Goal: Task Accomplishment & Management: Manage account settings

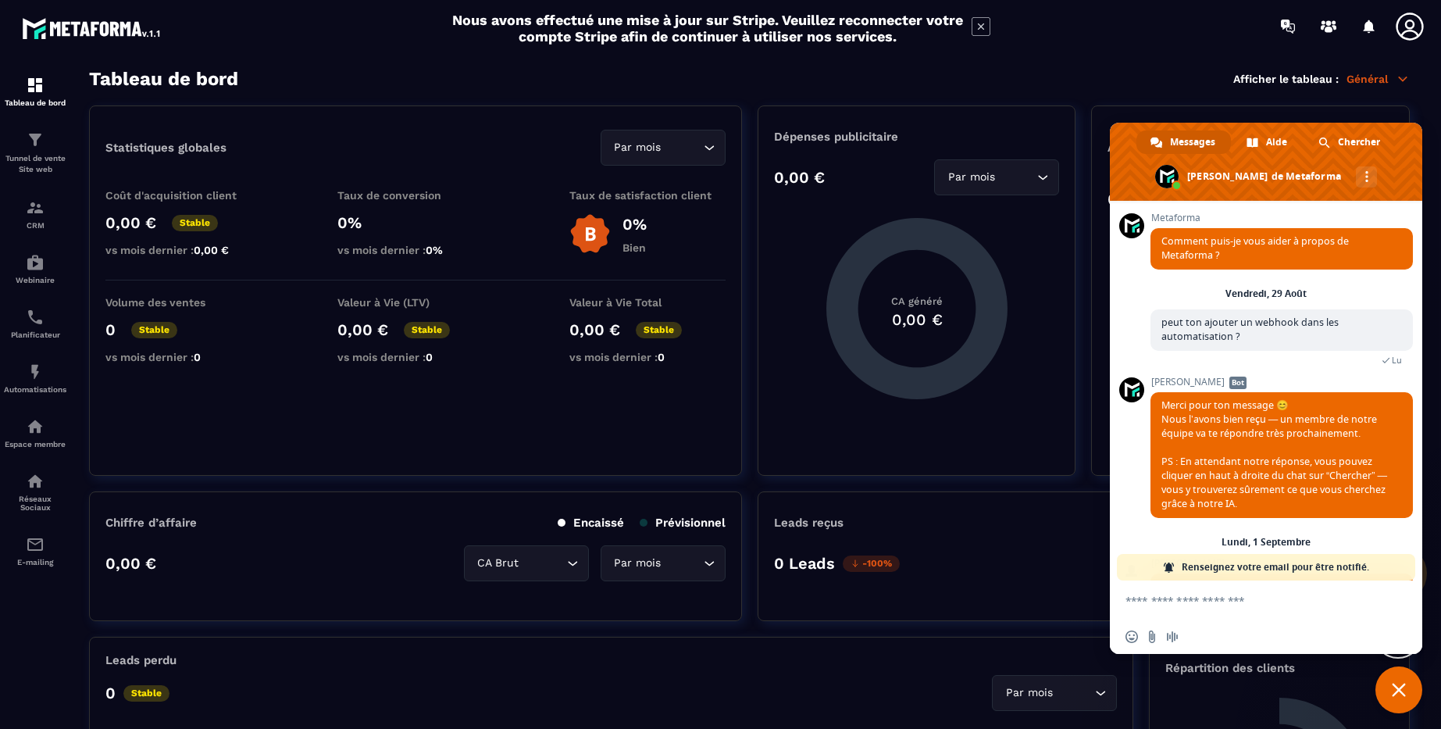
scroll to position [348, 0]
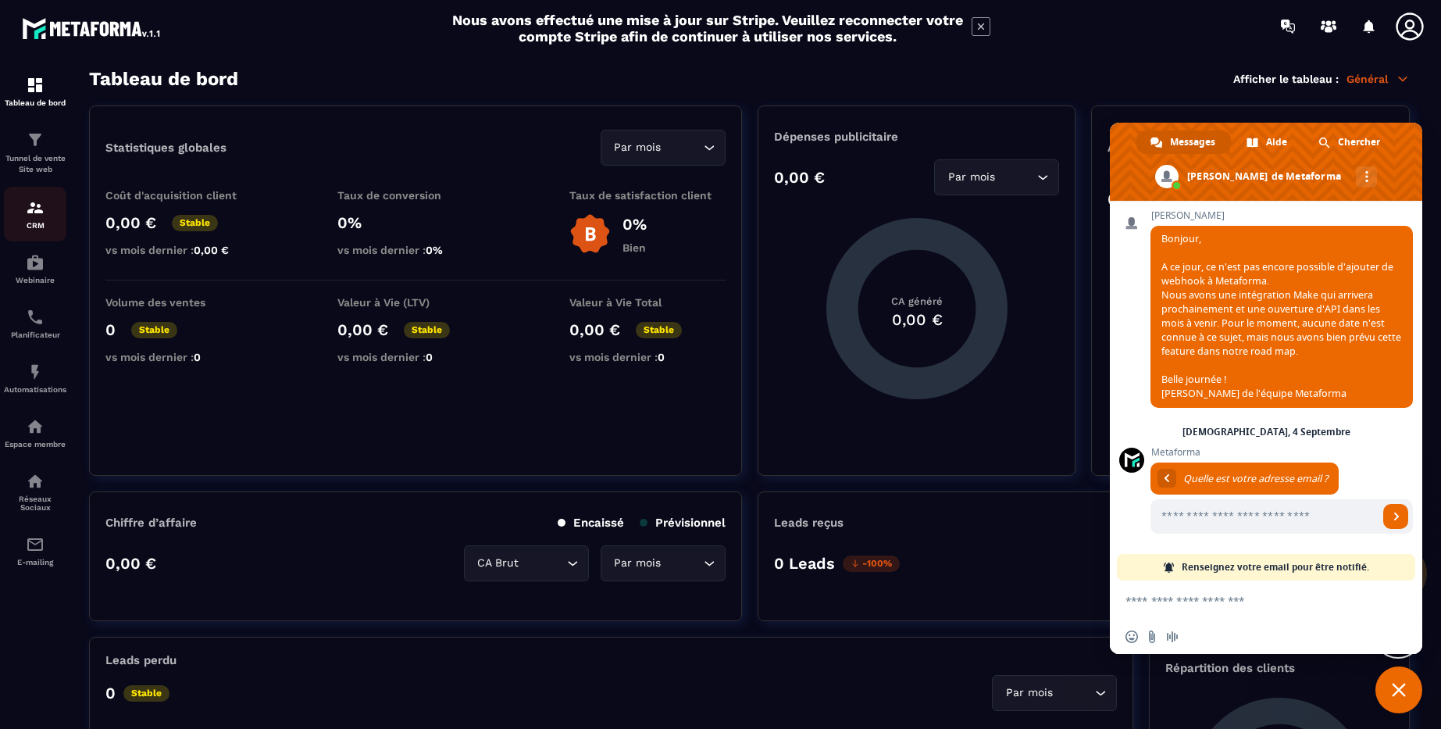
click at [38, 209] on img at bounding box center [35, 207] width 19 height 19
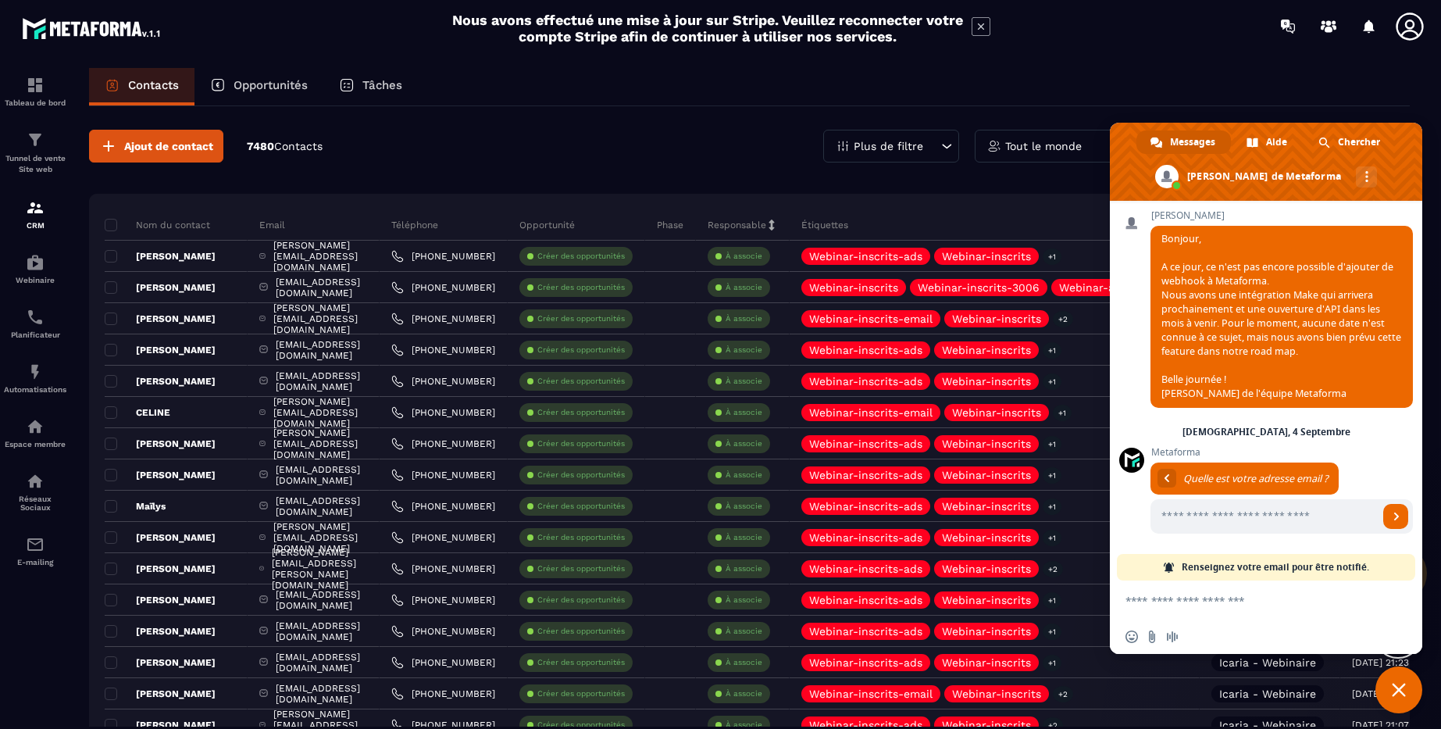
click at [1171, 73] on div "Contacts Opportunités Tâches" at bounding box center [749, 86] width 1321 height 37
click at [1397, 686] on span "Fermer le chat" at bounding box center [1399, 690] width 14 height 14
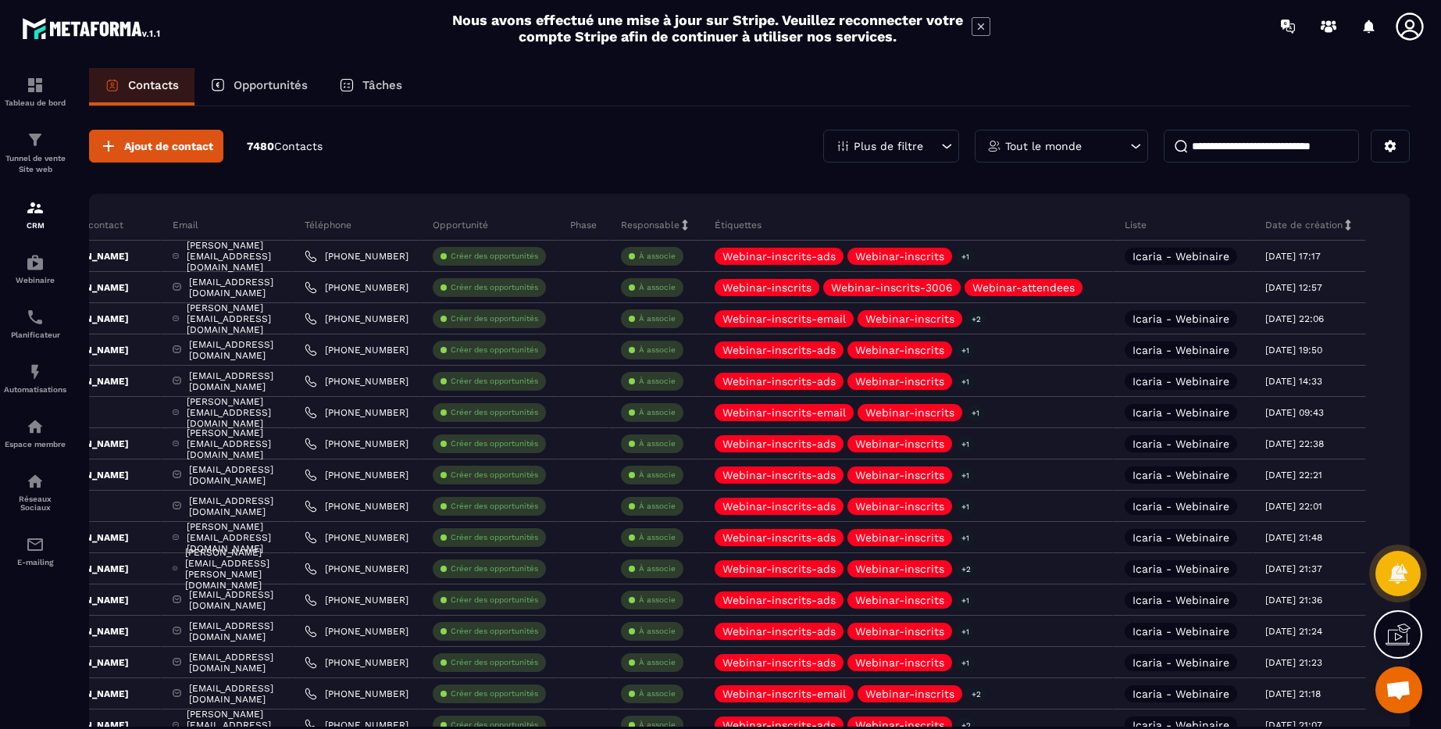
click at [1389, 152] on icon at bounding box center [1390, 146] width 14 height 14
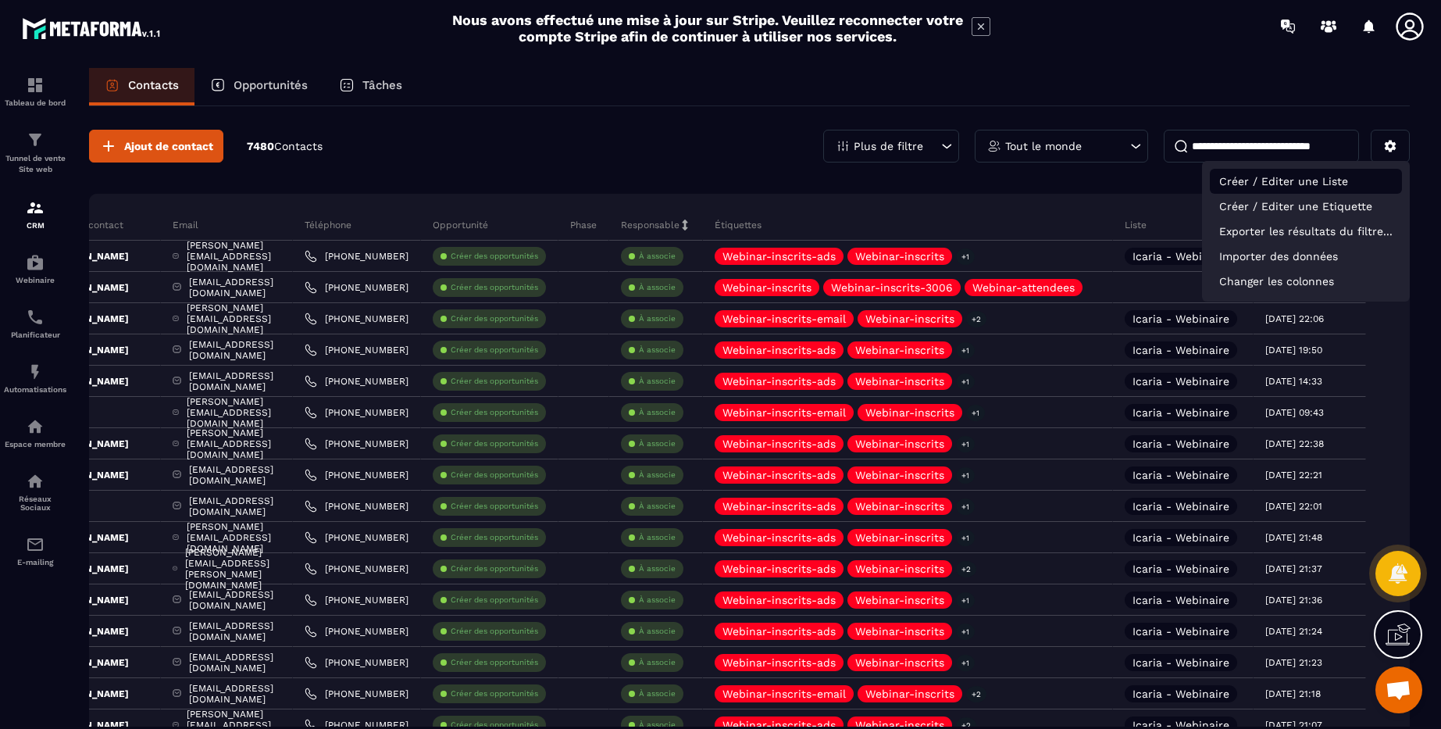
click at [1311, 181] on p "Créer / Editer une Liste" at bounding box center [1306, 181] width 192 height 25
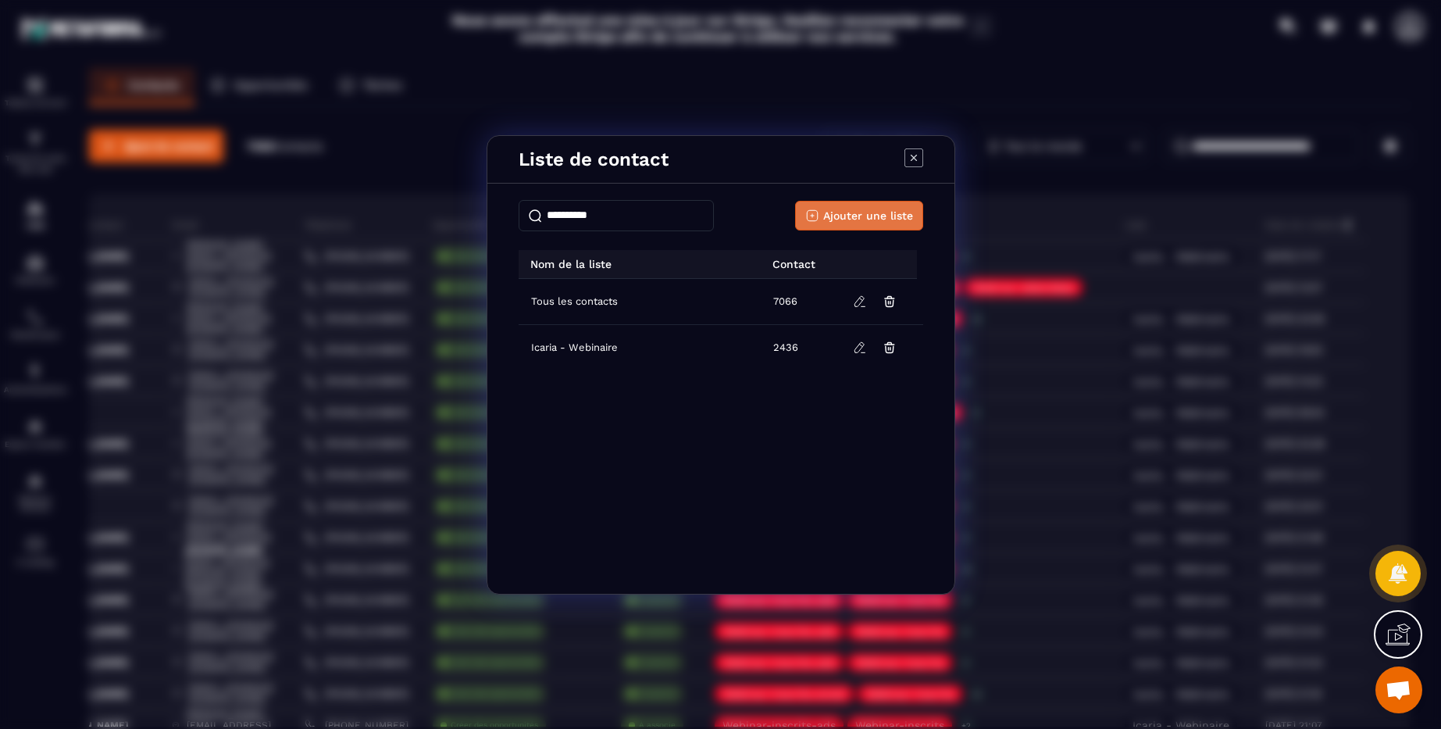
click at [854, 222] on span "Ajouter une liste" at bounding box center [868, 216] width 90 height 16
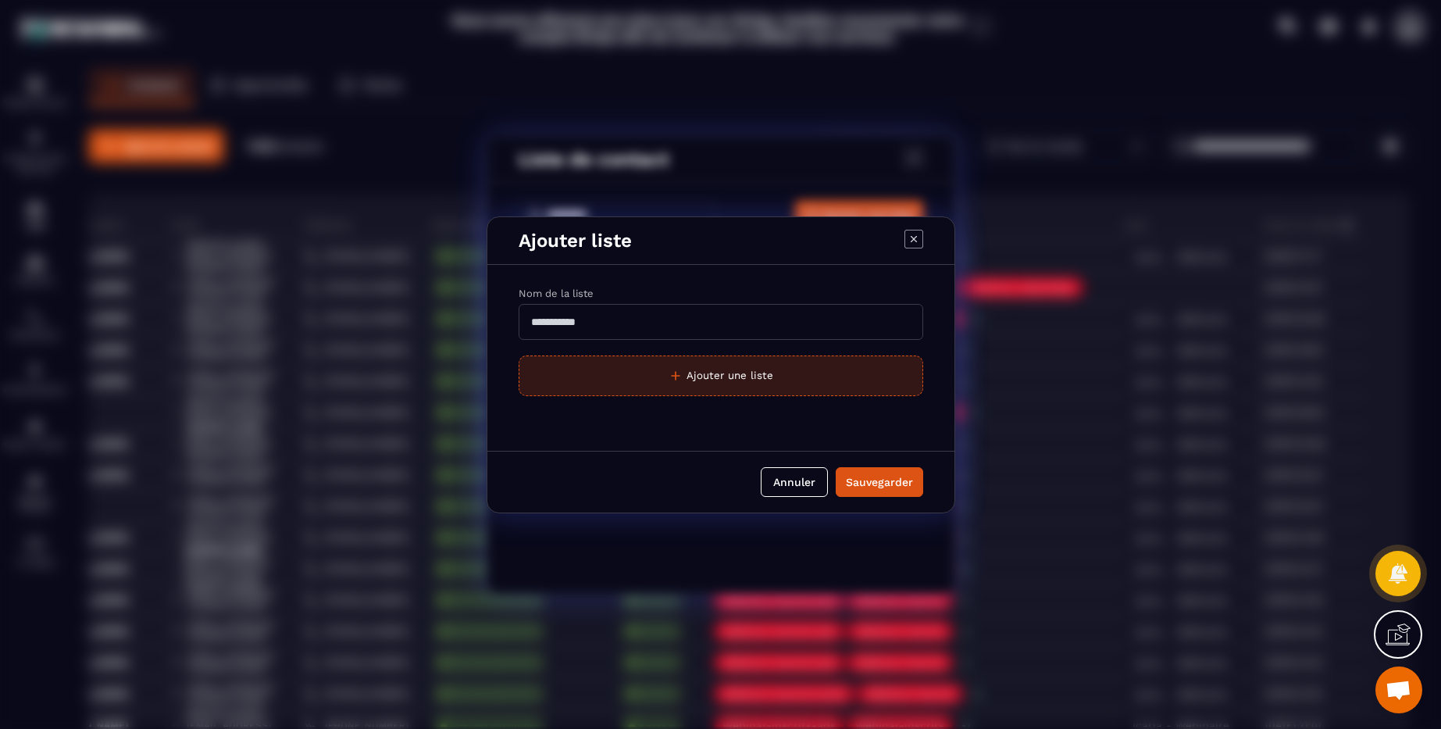
click at [731, 375] on button "Ajouter une liste" at bounding box center [721, 375] width 405 height 41
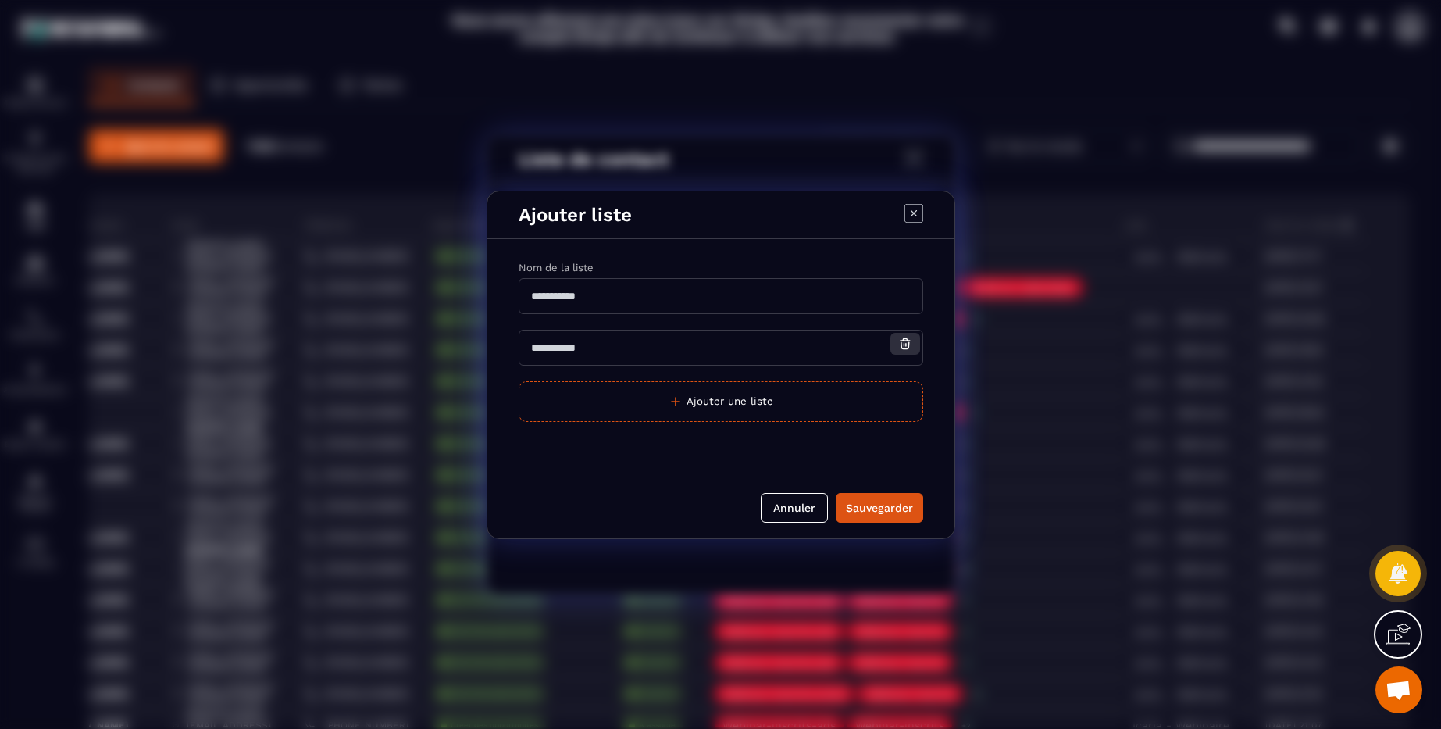
click at [907, 342] on icon "Modal window" at bounding box center [905, 344] width 14 height 14
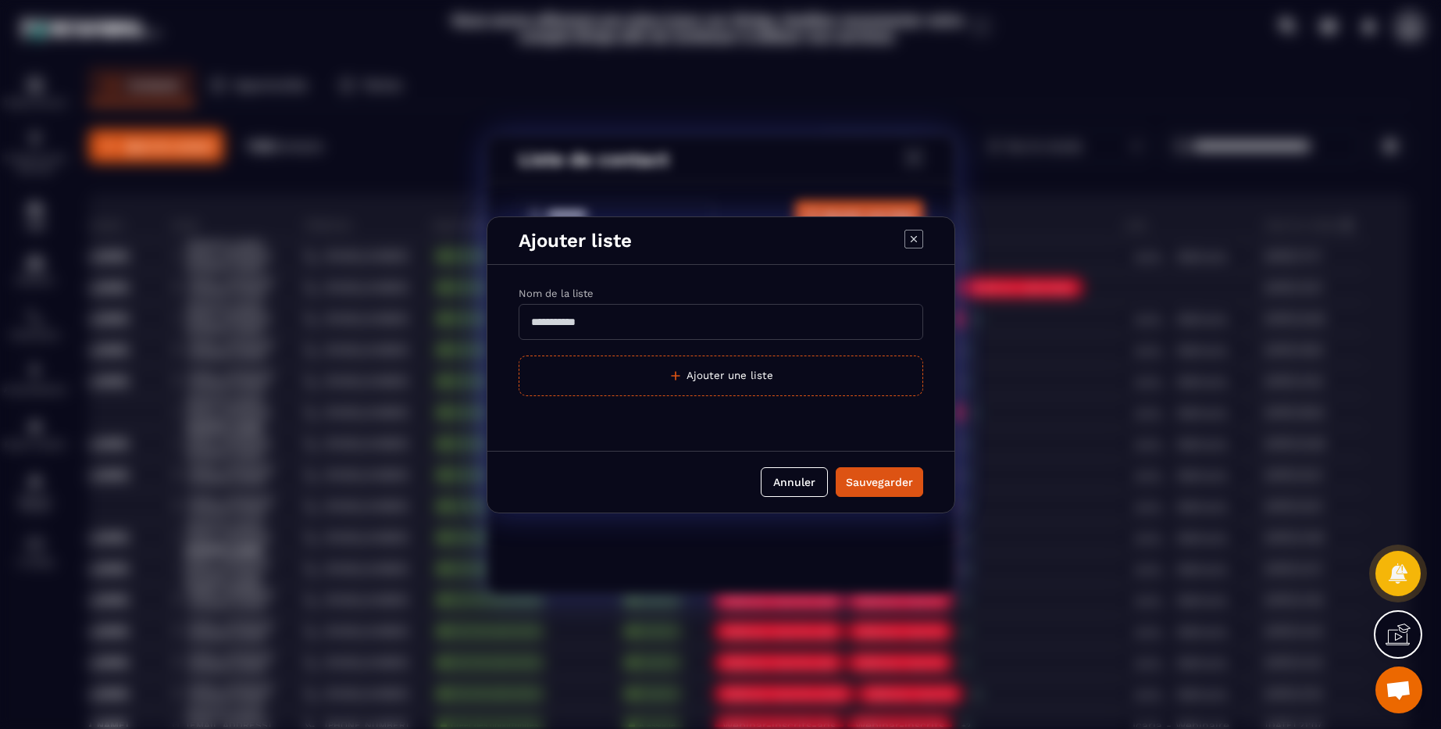
click at [736, 331] on input "Modal window" at bounding box center [721, 322] width 405 height 36
click at [915, 239] on icon "Modal window" at bounding box center [913, 239] width 19 height 19
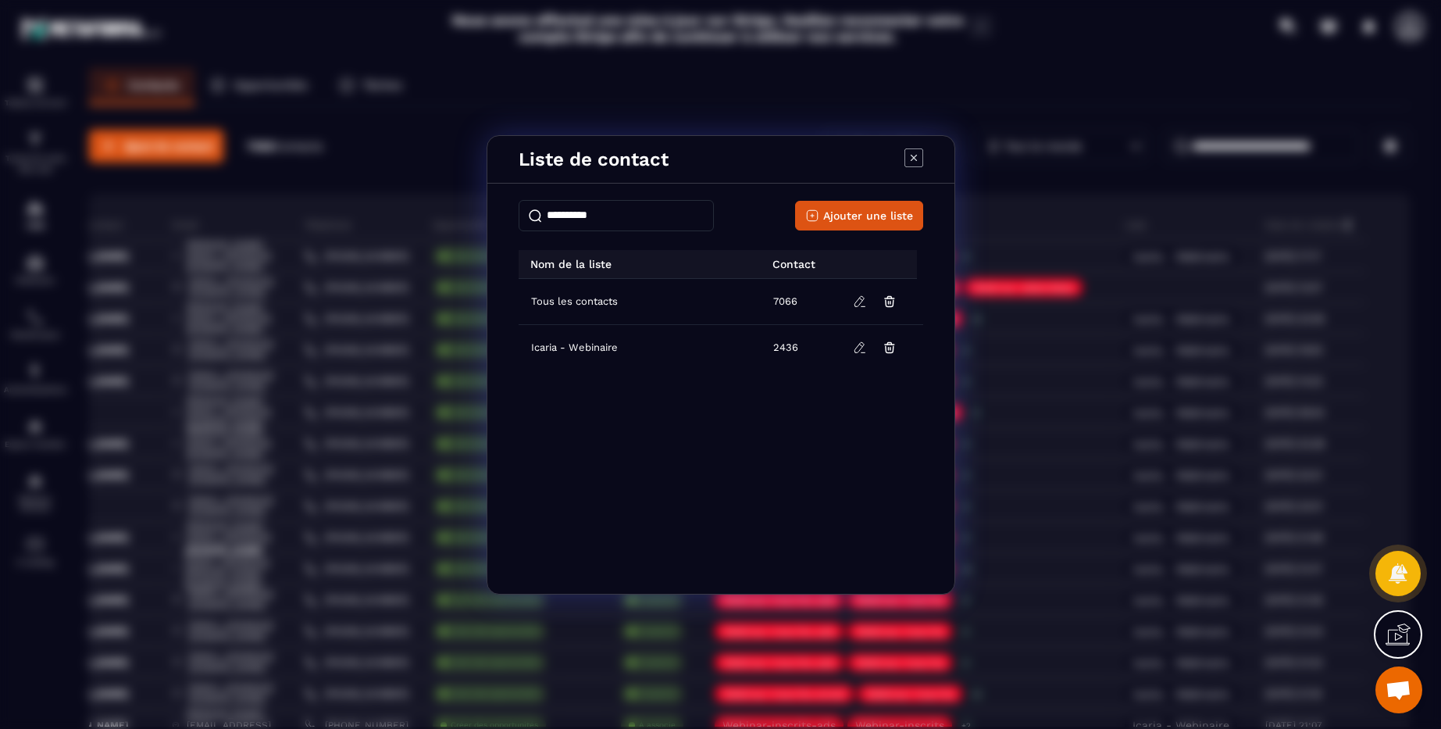
click at [911, 161] on icon "Modal window" at bounding box center [913, 157] width 19 height 19
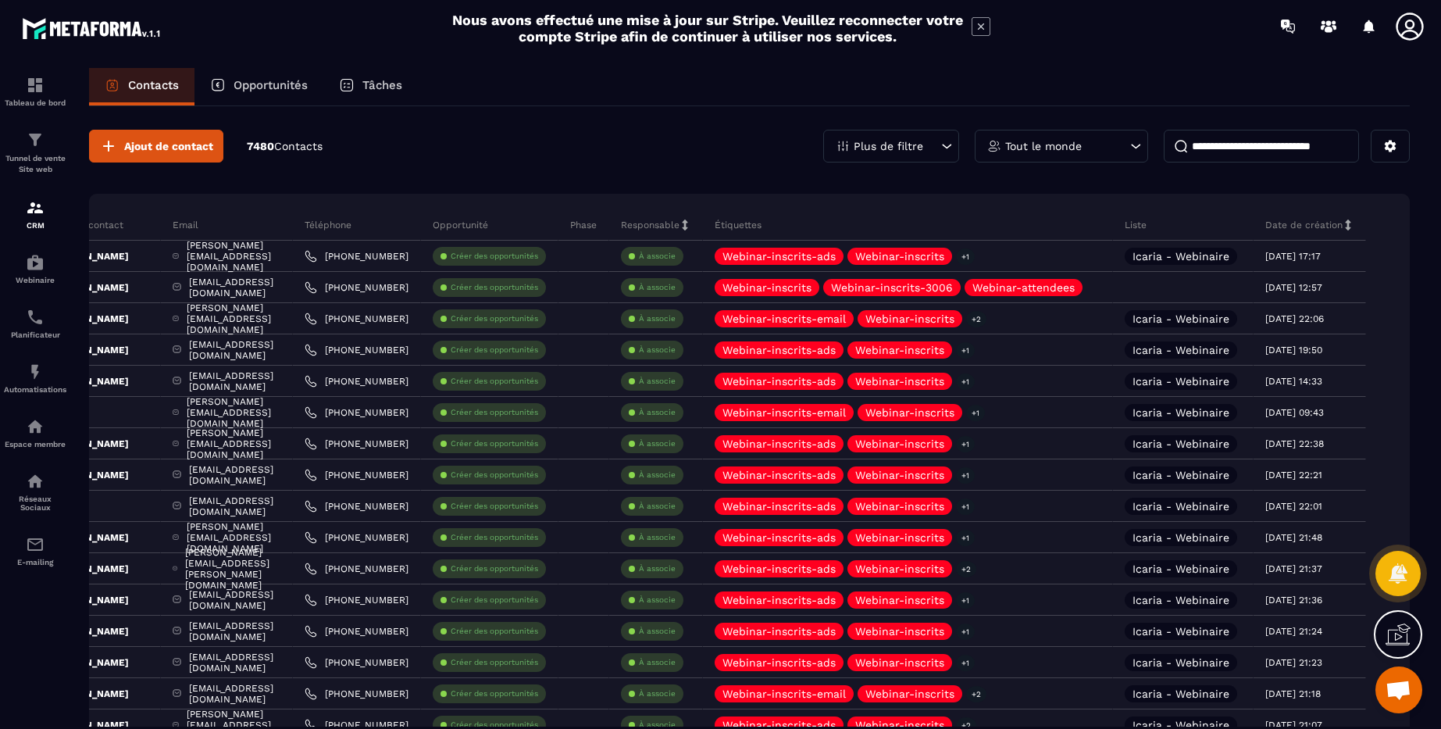
click at [948, 144] on icon at bounding box center [947, 146] width 16 height 16
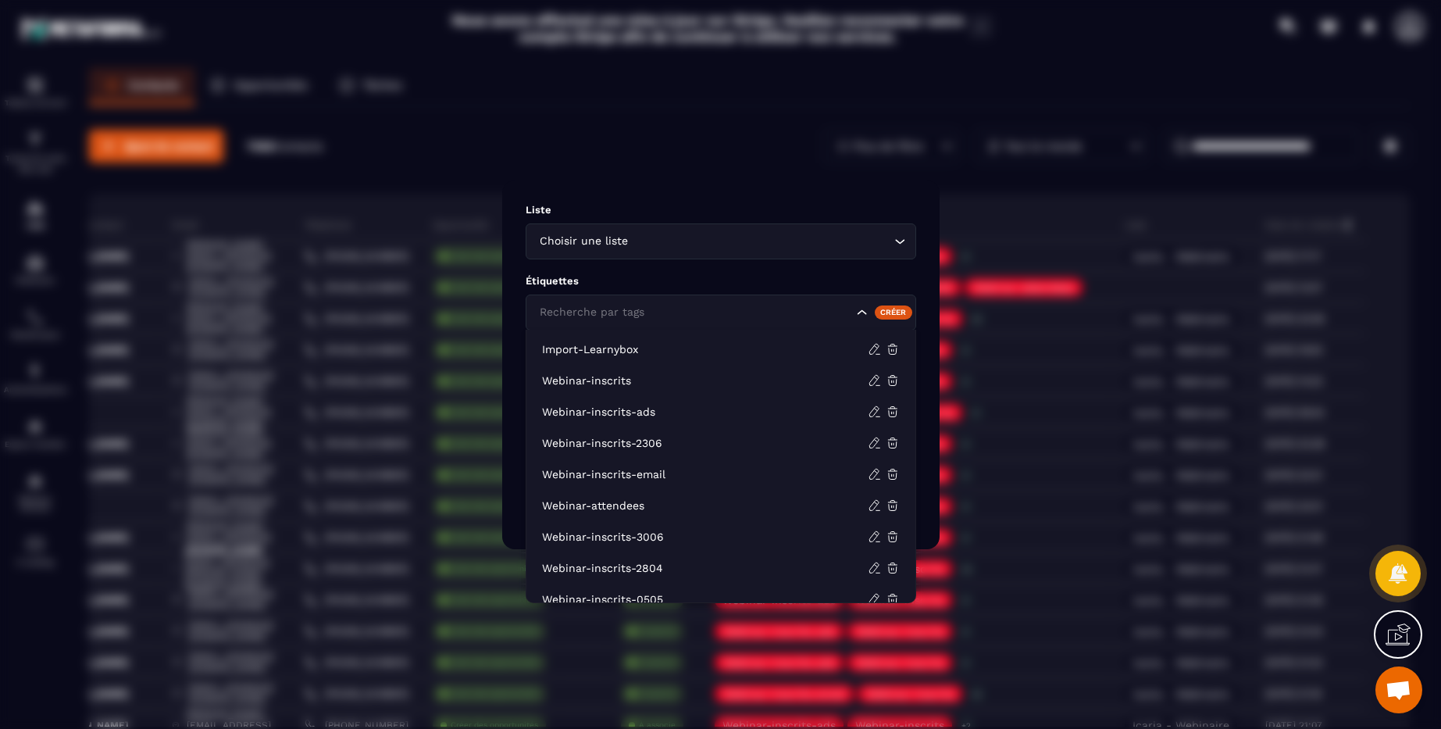
click at [863, 310] on icon "Search for option" at bounding box center [862, 313] width 16 height 16
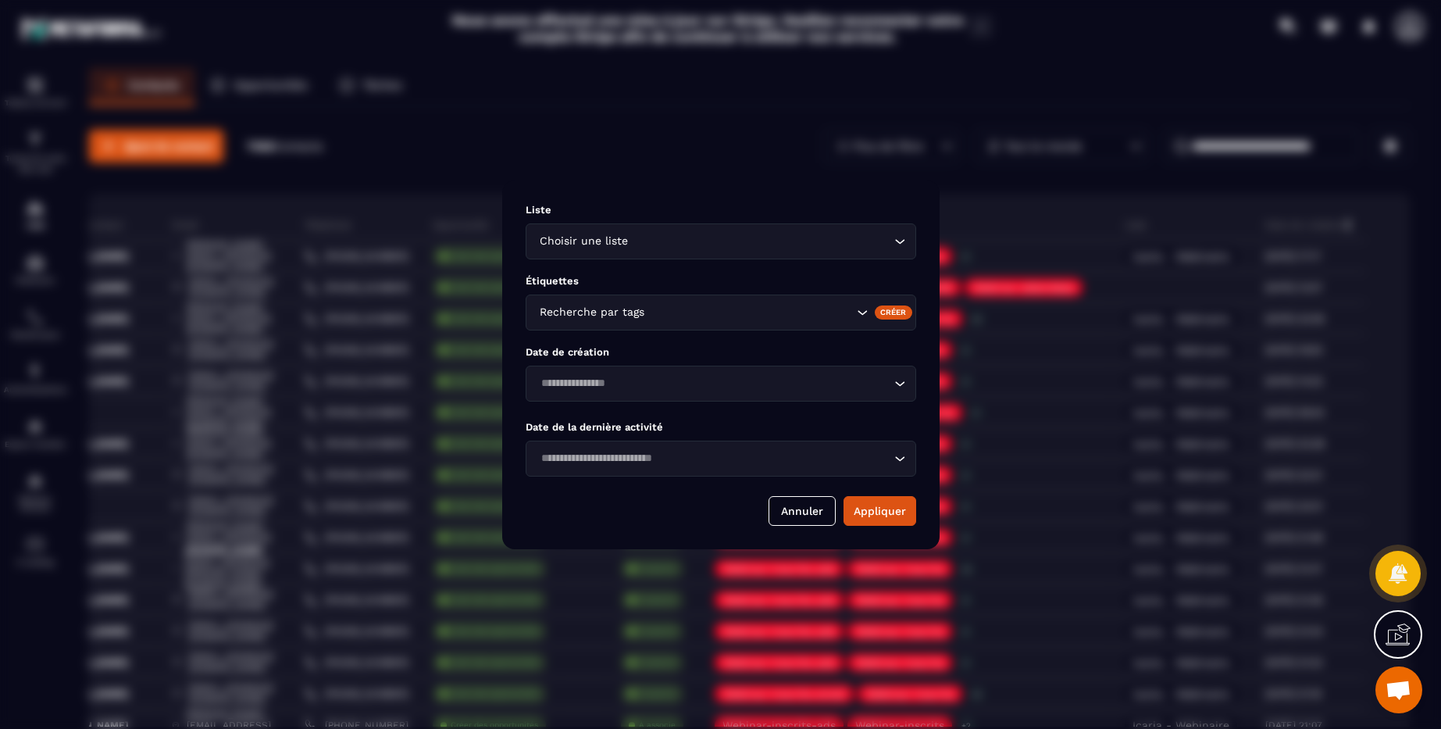
click at [925, 68] on div "Modal window" at bounding box center [720, 364] width 1441 height 729
click at [924, 160] on div "Modal window" at bounding box center [720, 364] width 1441 height 729
click at [793, 515] on button "Annuler" at bounding box center [802, 511] width 67 height 30
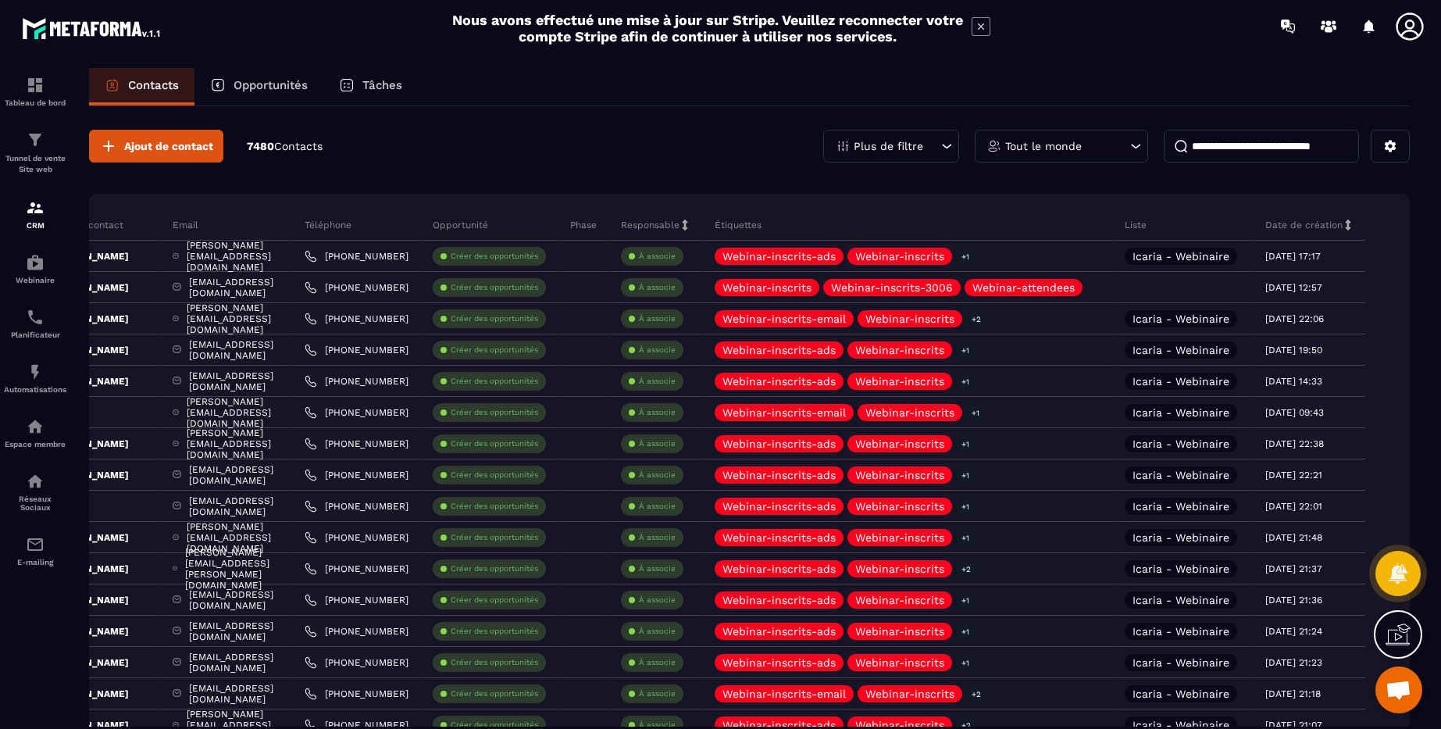
click at [1349, 225] on icon at bounding box center [1348, 224] width 11 height 11
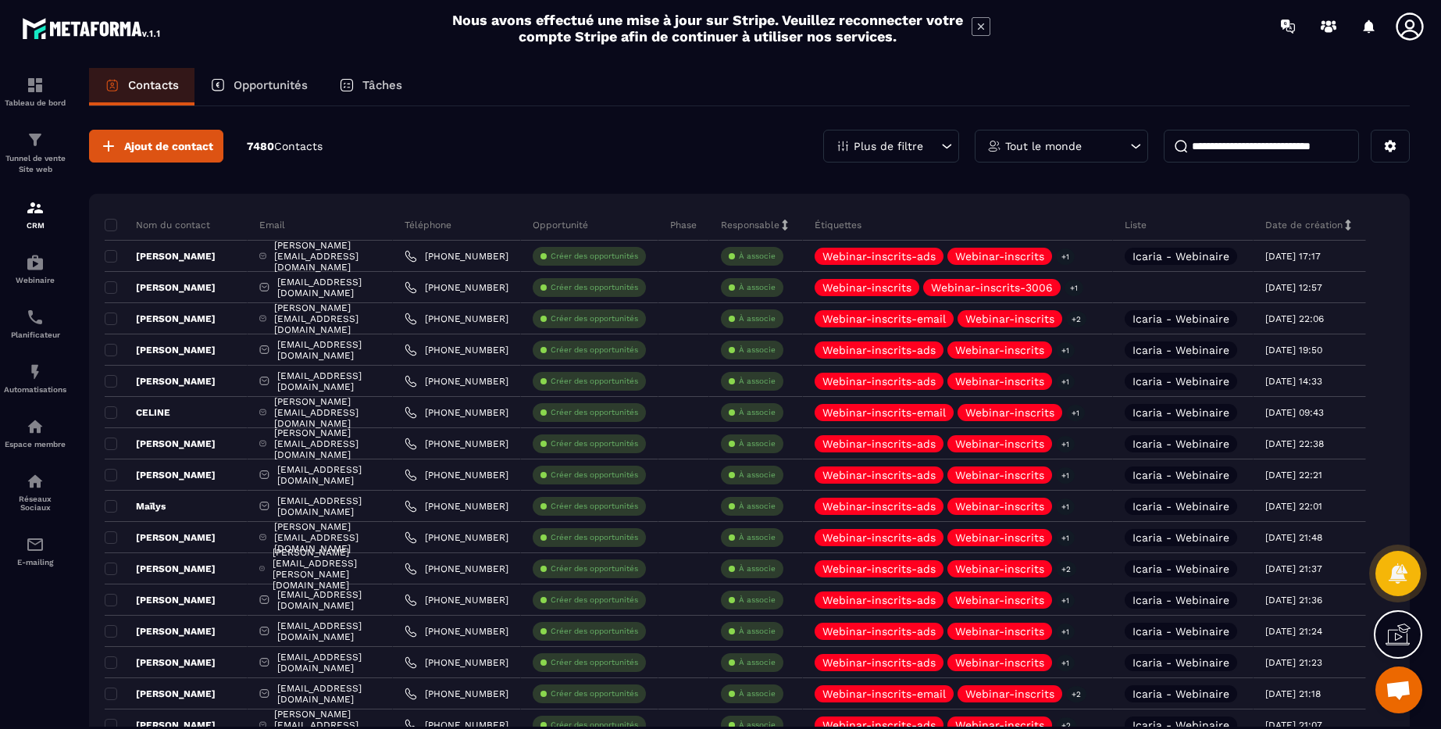
scroll to position [0, 75]
click at [1343, 227] on icon at bounding box center [1348, 224] width 11 height 11
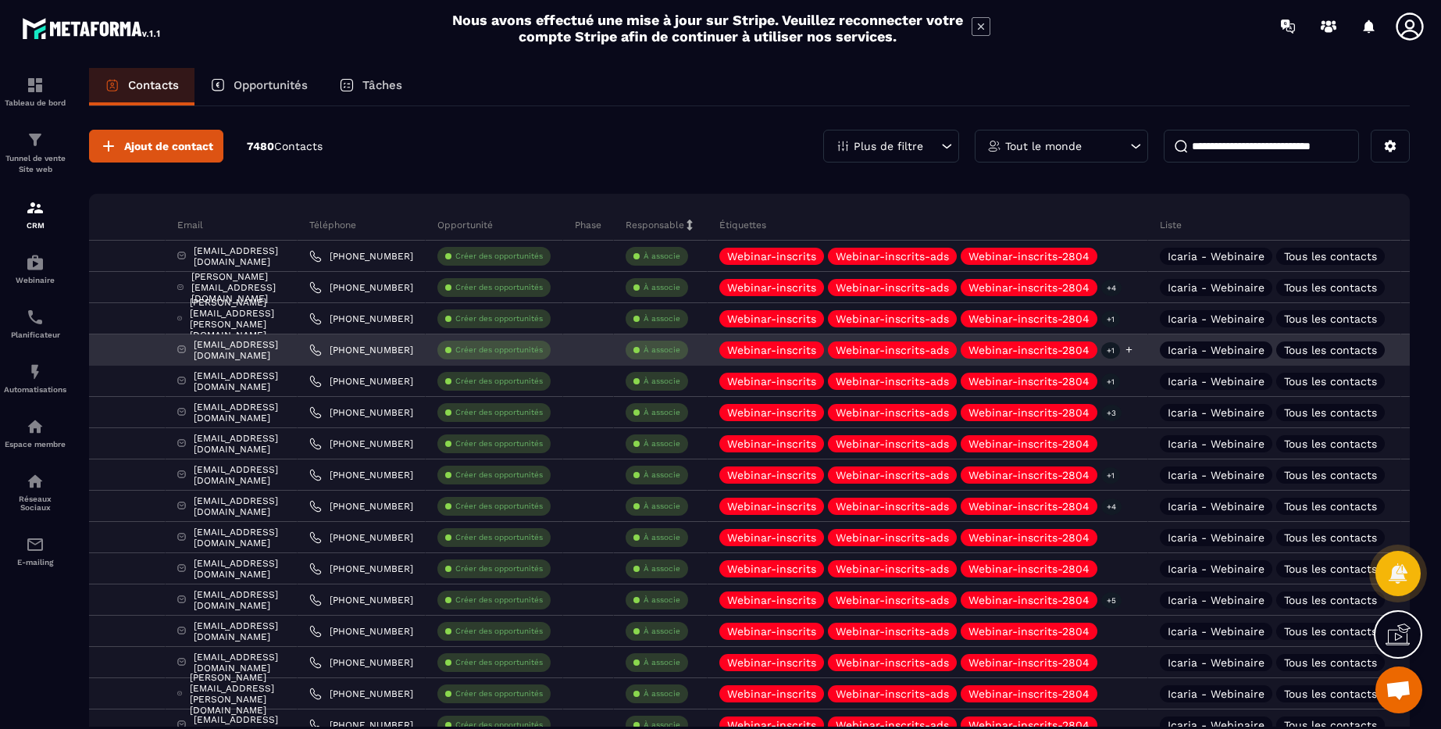
scroll to position [0, 337]
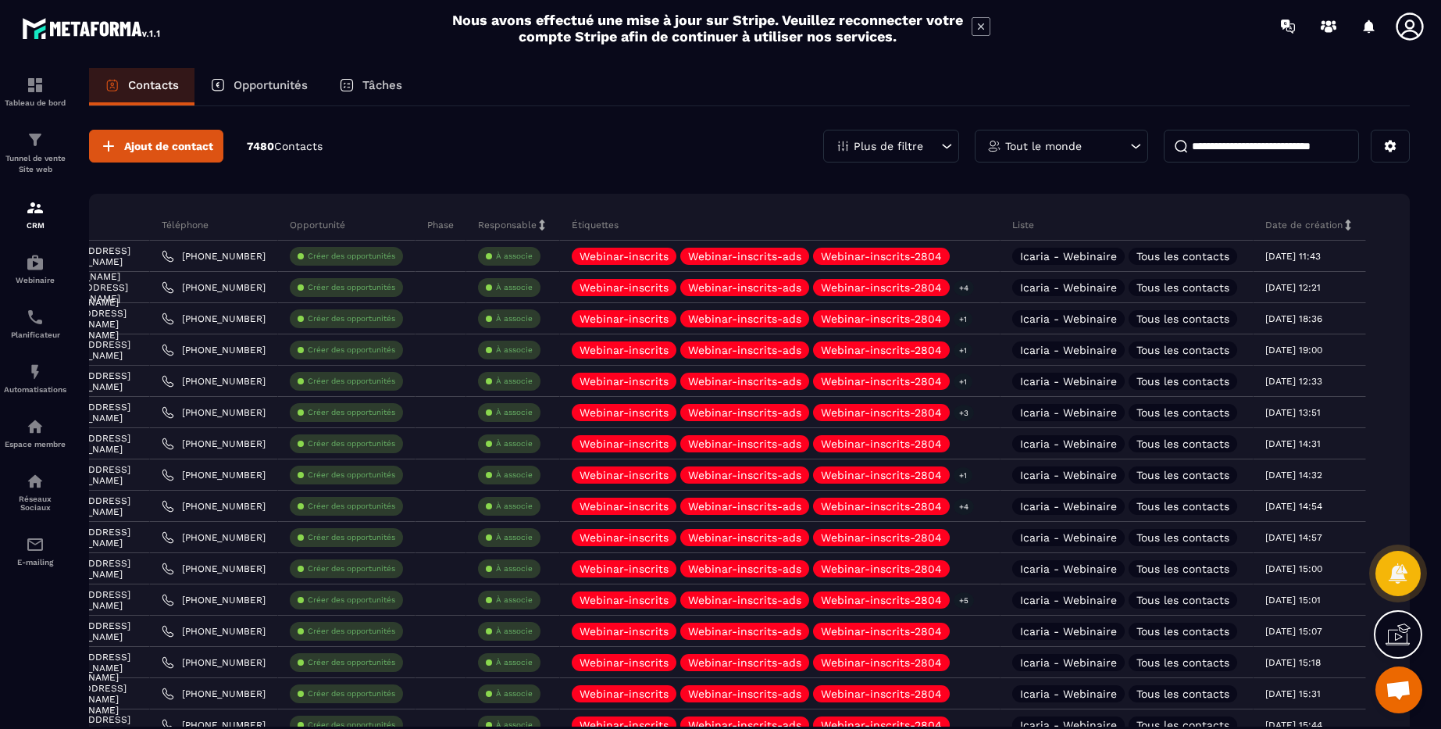
click at [1344, 223] on icon at bounding box center [1348, 224] width 11 height 11
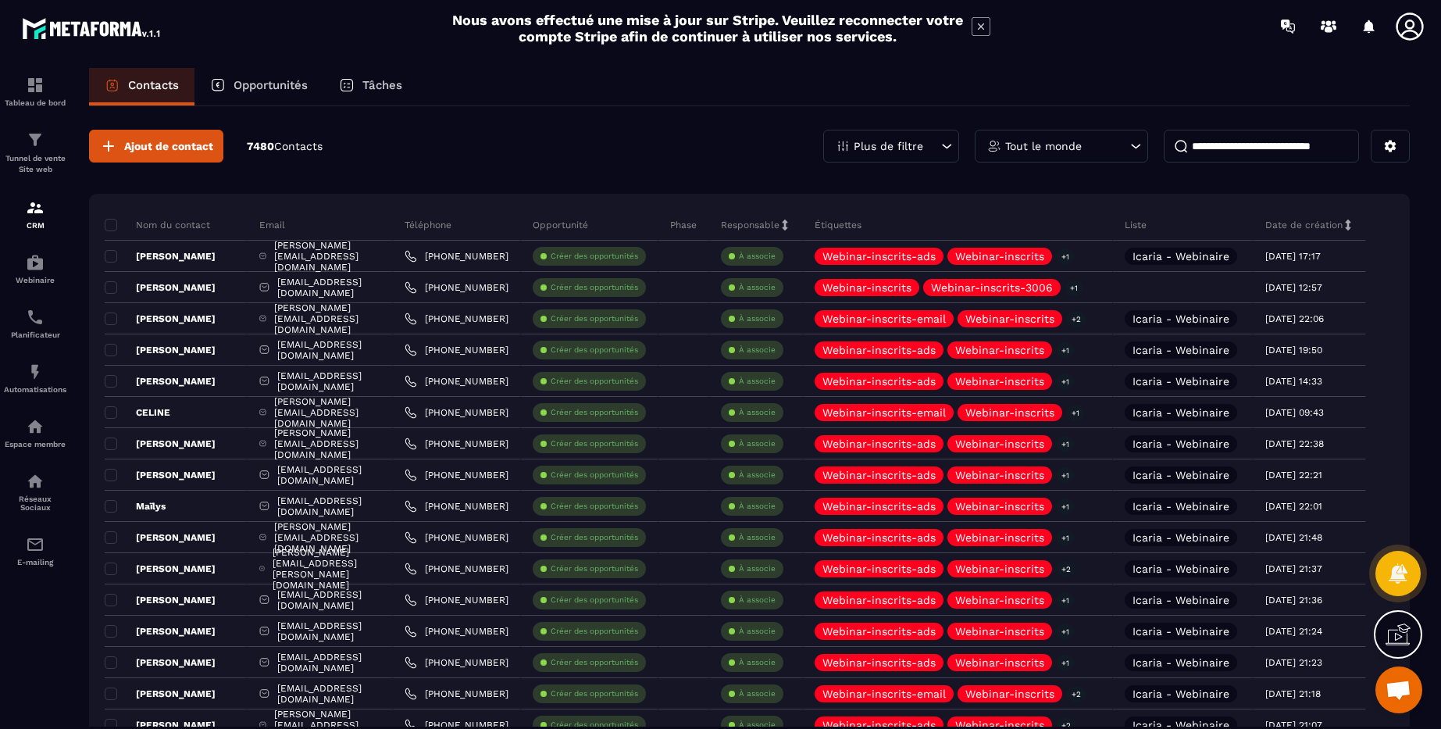
scroll to position [0, 75]
